Goal: Task Accomplishment & Management: Manage account settings

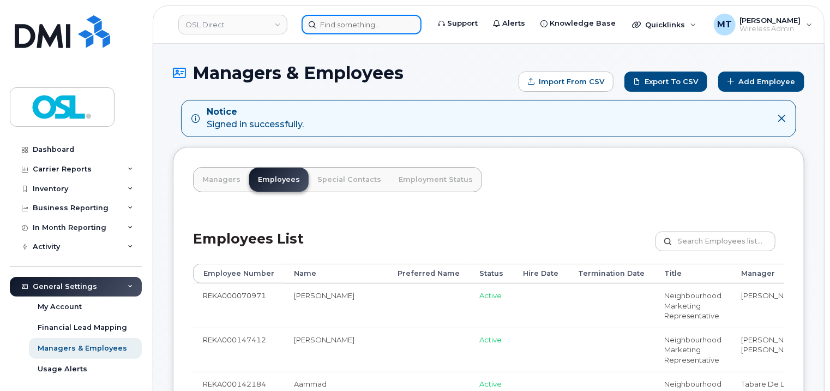
click at [347, 21] on input at bounding box center [362, 25] width 120 height 20
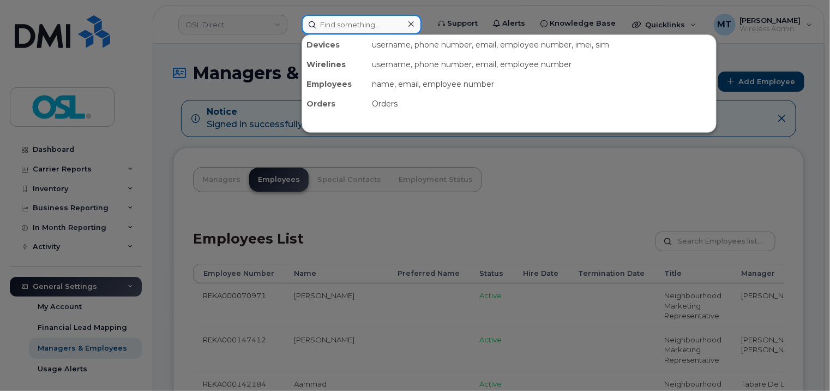
paste input "Hoda.AlNadi@osldirect.com"
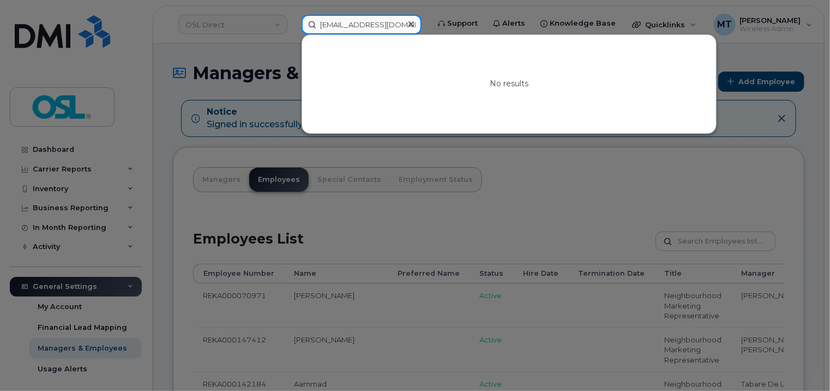
drag, startPoint x: 367, startPoint y: 25, endPoint x: 284, endPoint y: 25, distance: 83.5
click at [293, 25] on div "Hoda.AlNadi@osldirect.com No results" at bounding box center [361, 25] width 137 height 20
click at [335, 22] on input "Hoda.AlNadi@osldirect.com" at bounding box center [362, 25] width 120 height 20
type input "Hoda.AlNadi@osldirect.com"
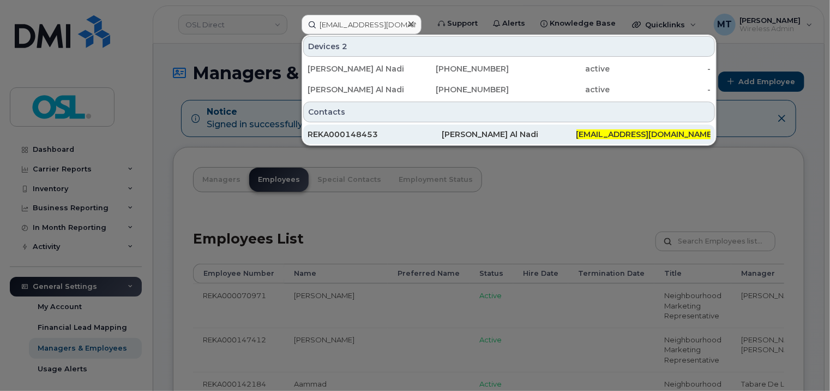
click at [424, 133] on div "REKA000148453" at bounding box center [375, 134] width 134 height 11
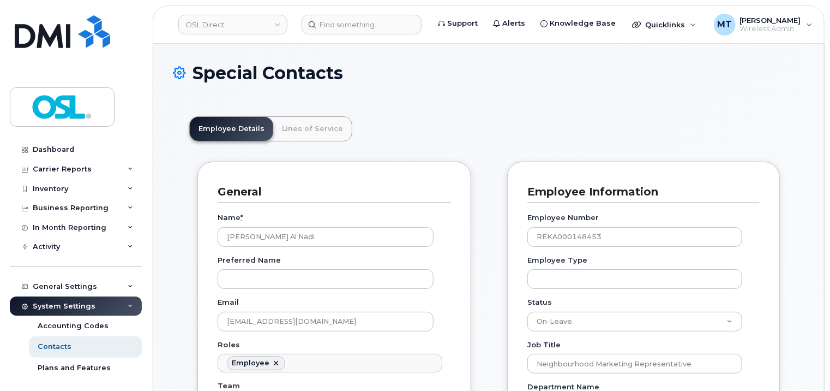
scroll to position [33, 0]
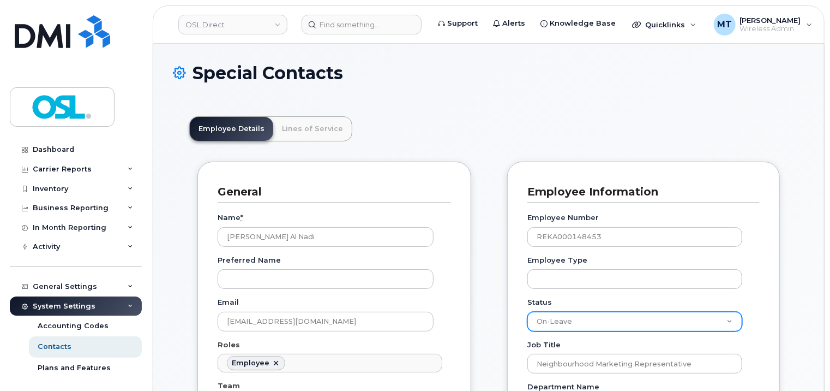
click at [692, 325] on select "Active On-Leave Long Term Short Term Maternity Leave Temp Layoff Inactive" at bounding box center [635, 321] width 215 height 20
select select "active"
click at [528, 311] on select "Active On-Leave Long Term Short Term Maternity Leave Temp Layoff Inactive" at bounding box center [635, 321] width 215 height 20
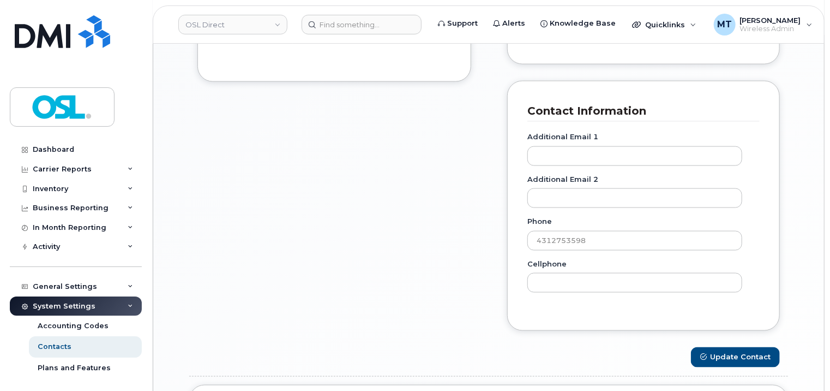
scroll to position [873, 0]
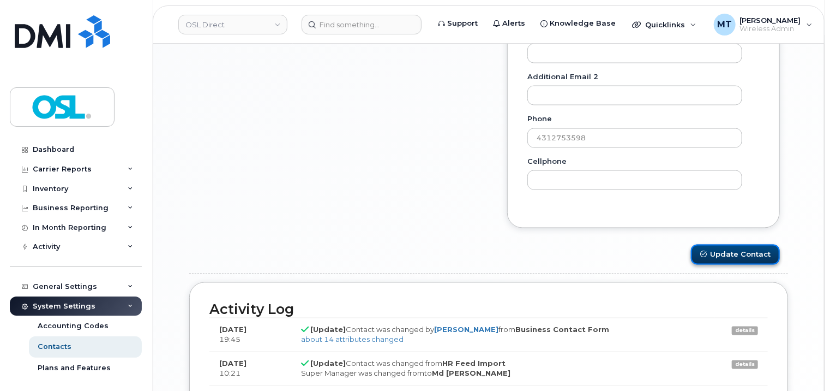
click at [740, 256] on button "Update Contact" at bounding box center [735, 254] width 89 height 20
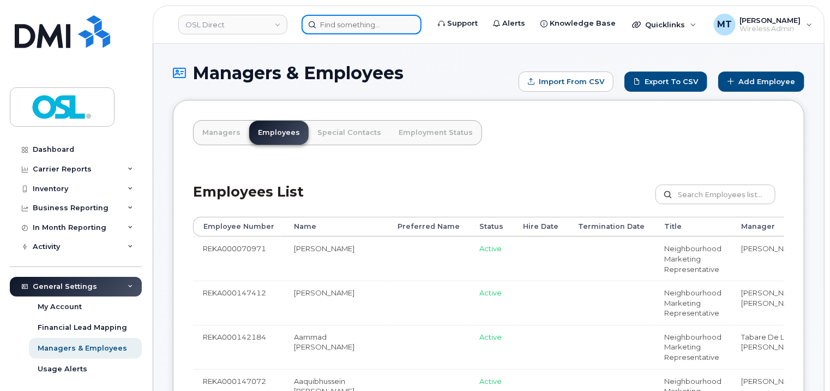
click at [341, 21] on input at bounding box center [362, 25] width 120 height 20
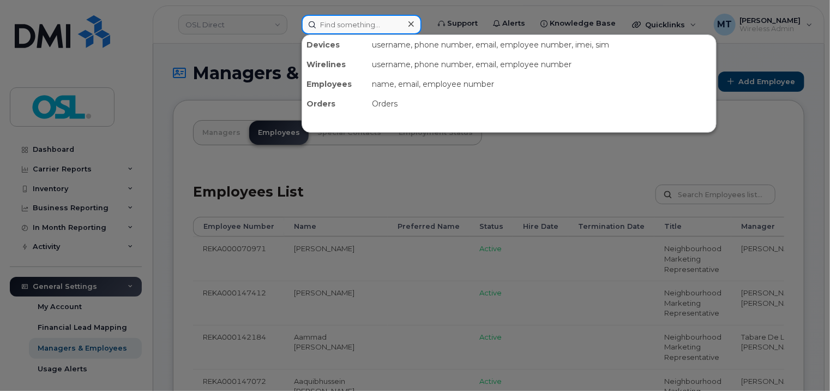
paste input "[PERSON_NAME][EMAIL_ADDRESS][DOMAIN_NAME]"
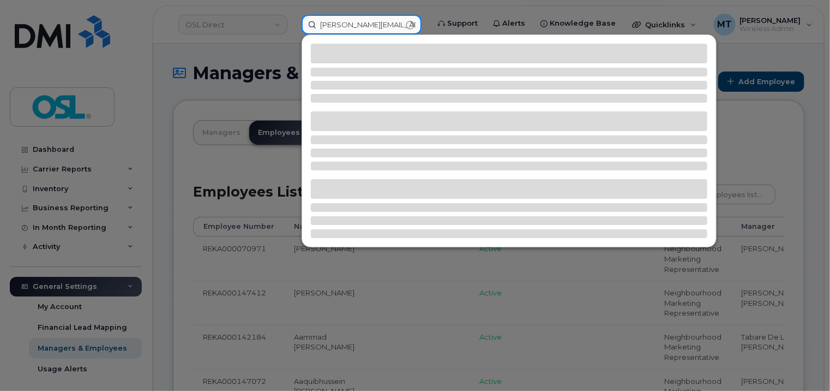
type input "[PERSON_NAME][EMAIL_ADDRESS][DOMAIN_NAME]"
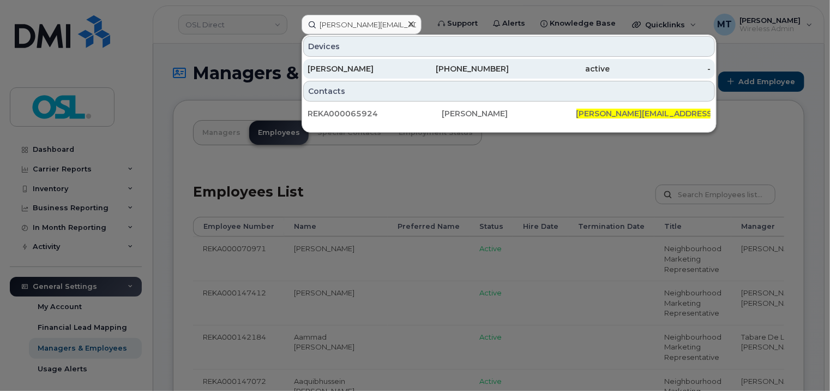
click at [376, 68] on div "[PERSON_NAME]" at bounding box center [358, 68] width 101 height 11
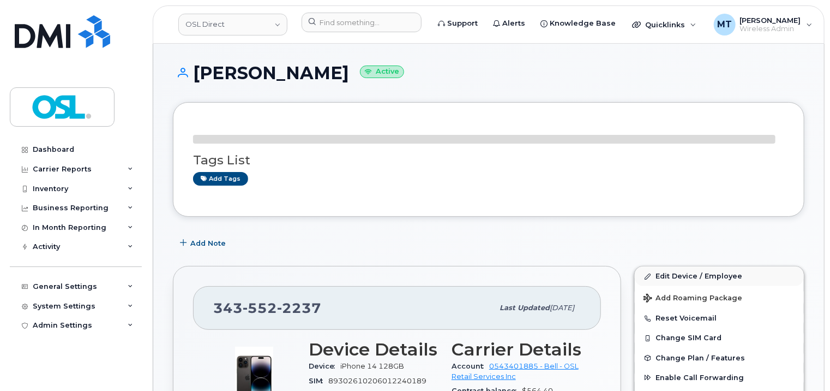
click at [686, 241] on div "Add Note" at bounding box center [489, 243] width 632 height 20
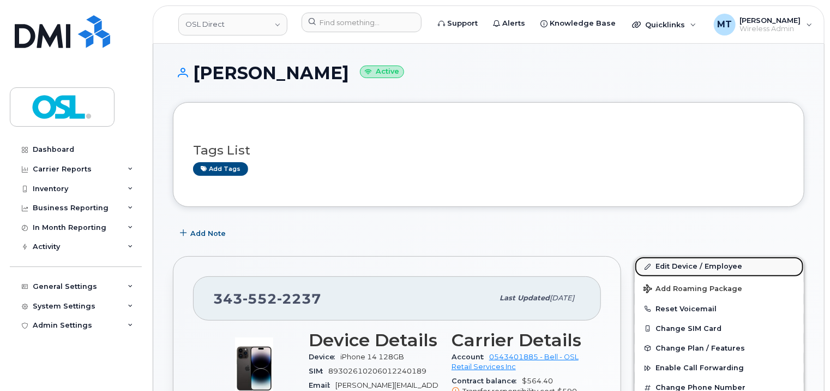
click at [688, 268] on link "Edit Device / Employee" at bounding box center [719, 266] width 169 height 20
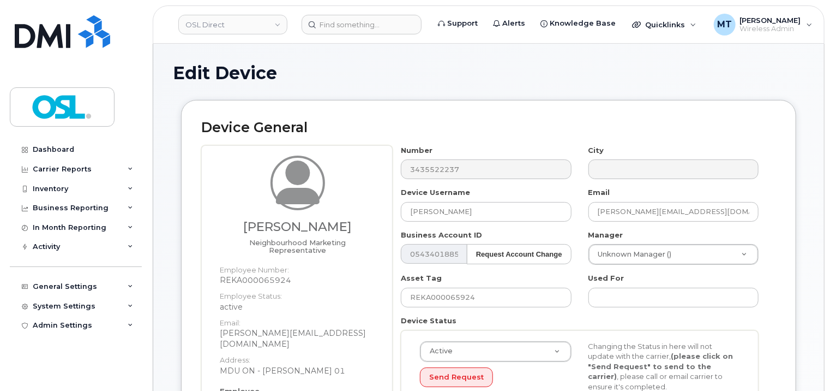
scroll to position [327, 0]
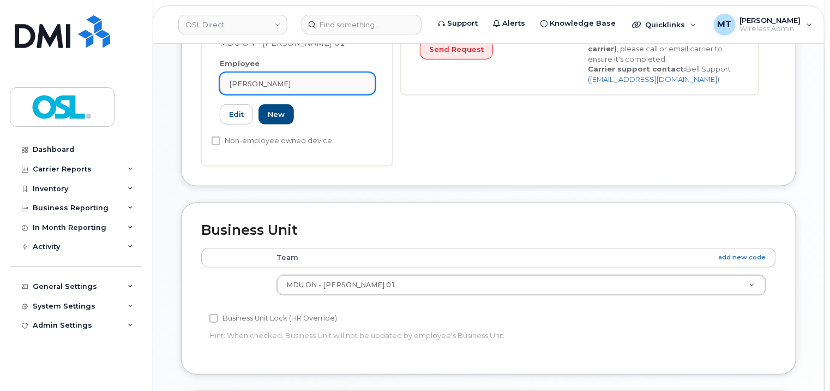
click at [290, 79] on div "Akhil Basra" at bounding box center [297, 84] width 137 height 10
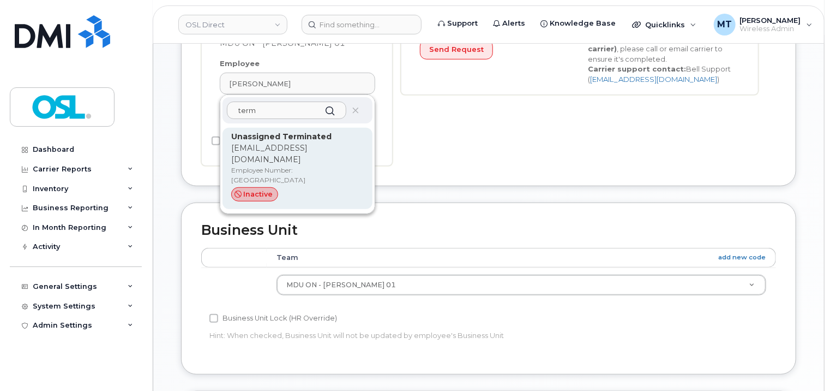
type input "term"
click at [302, 131] on strong "Unassigned Terminated" at bounding box center [281, 136] width 100 height 10
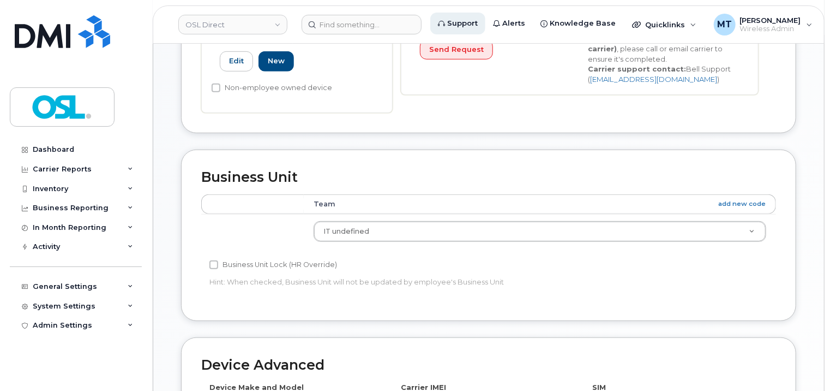
type input "UT"
type input "Unassigned Terminated"
type input "support_2@osldirect.com"
type input "4117510"
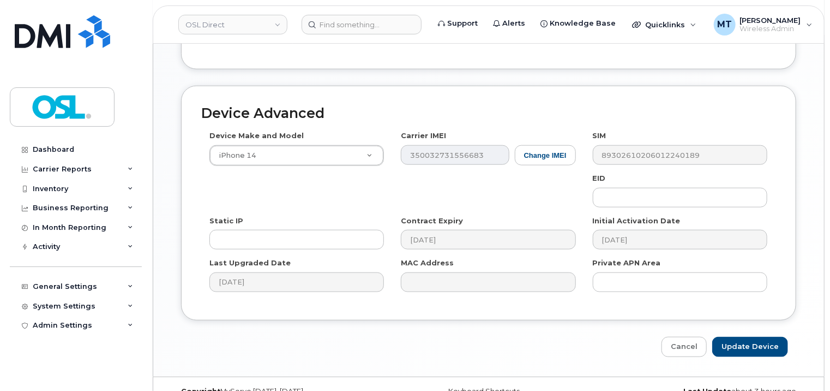
scroll to position [597, 0]
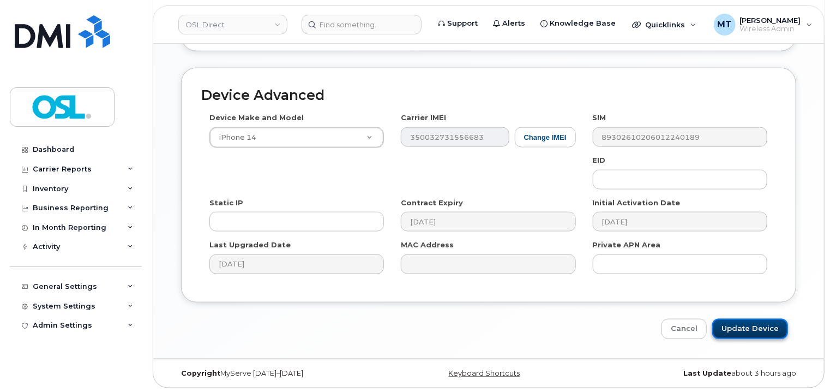
click at [766, 323] on input "Update Device" at bounding box center [750, 329] width 76 height 20
type input "Saving..."
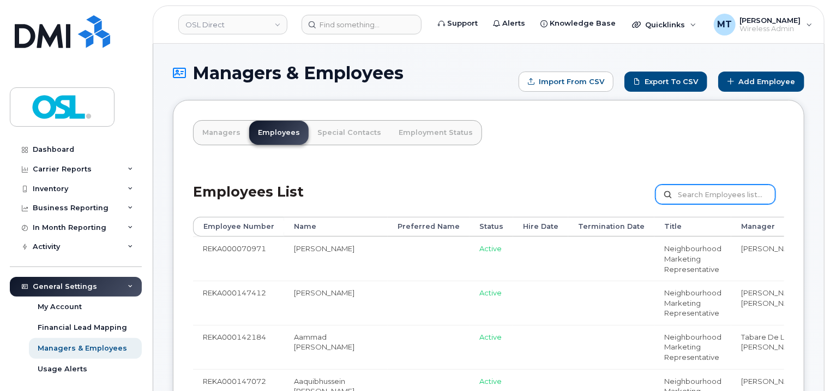
click at [699, 199] on input "text" at bounding box center [716, 194] width 120 height 20
paste input "[PERSON_NAME][EMAIL_ADDRESS][DOMAIN_NAME]"
type input "[PERSON_NAME][EMAIL_ADDRESS][DOMAIN_NAME]"
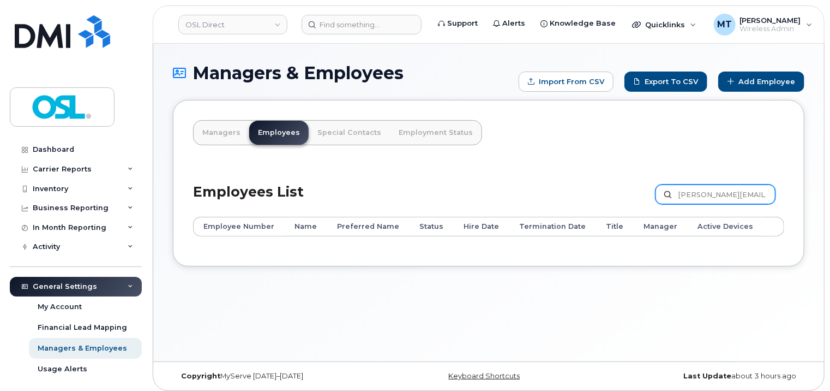
click at [700, 196] on input "[PERSON_NAME][EMAIL_ADDRESS][DOMAIN_NAME]" at bounding box center [716, 194] width 120 height 20
paste input "REKA000065924"
type input "REKA000065924"
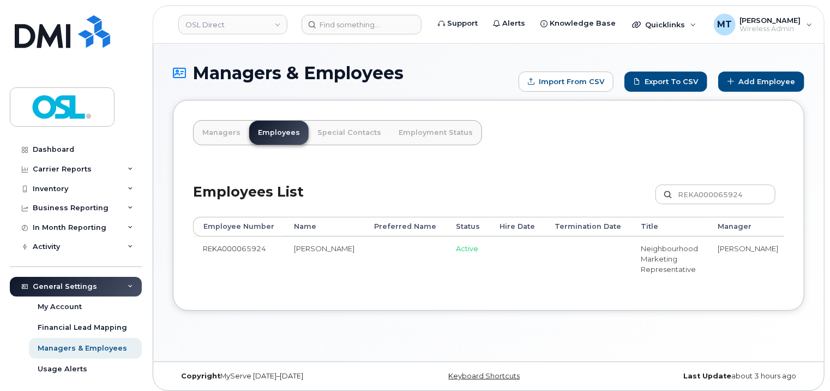
drag, startPoint x: 488, startPoint y: 289, endPoint x: 735, endPoint y: 292, distance: 247.7
click at [735, 292] on div "Managers Employees Special Contacts Employment Status Employees List REKA000065…" at bounding box center [489, 205] width 632 height 211
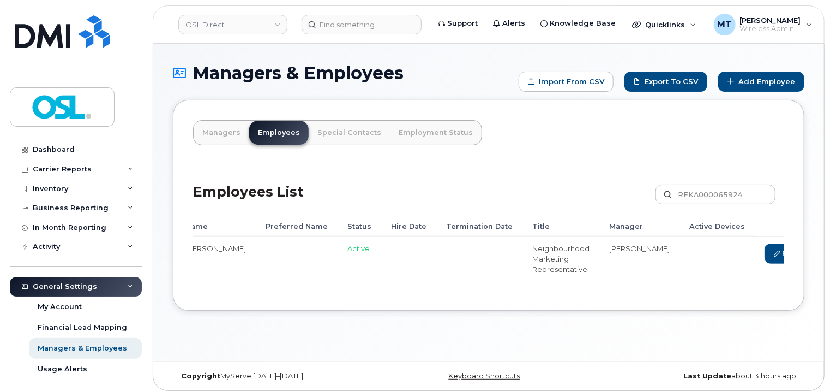
scroll to position [0, 109]
click at [810, 251] on link "Delete" at bounding box center [836, 253] width 52 height 20
